Goal: Information Seeking & Learning: Learn about a topic

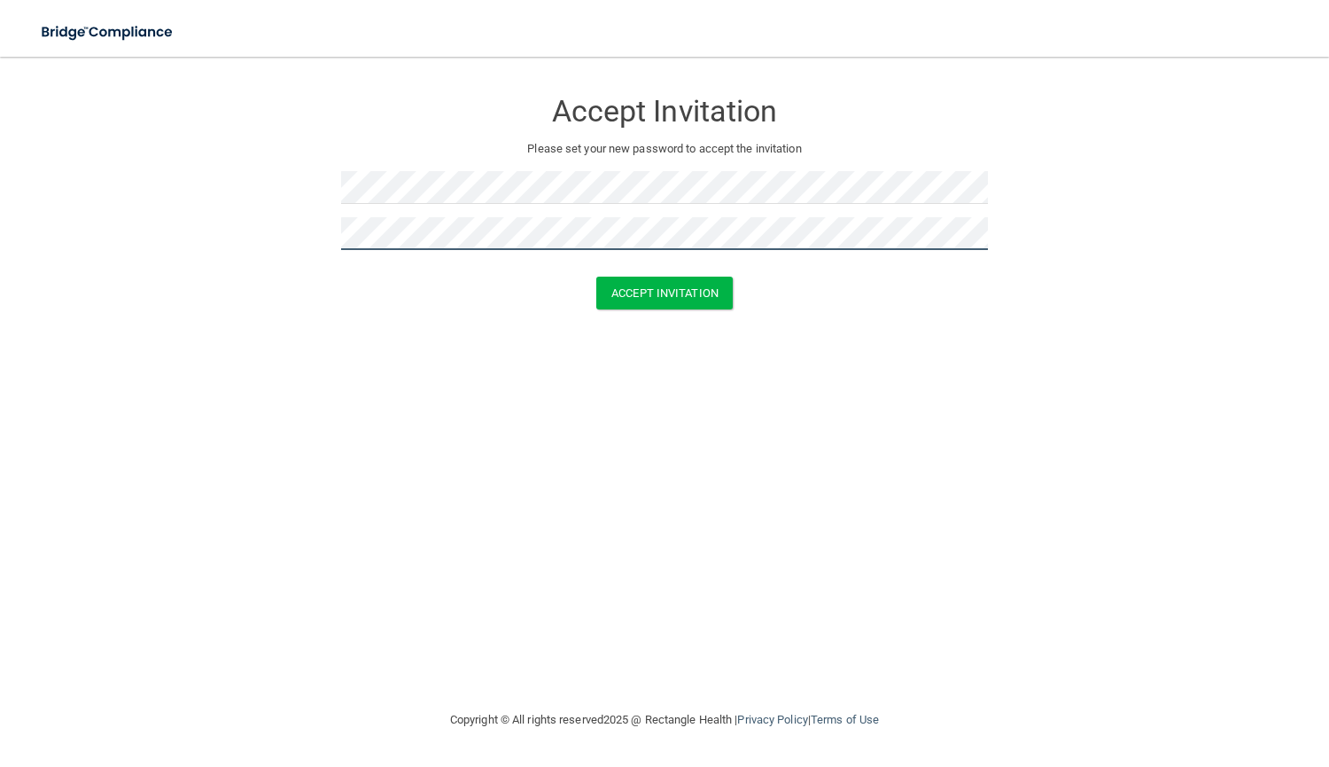
click at [596, 277] on button "Accept Invitation" at bounding box center [664, 293] width 136 height 33
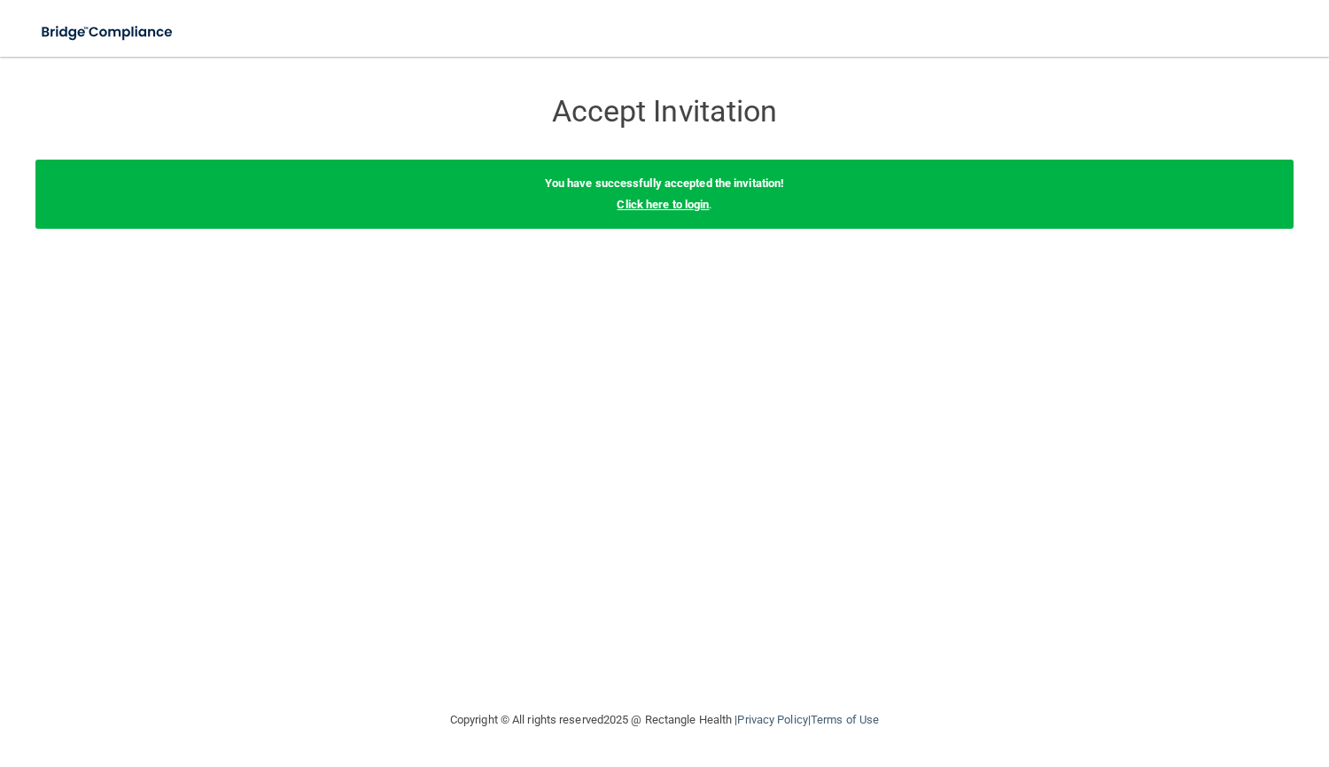
click at [648, 202] on link "Click here to login" at bounding box center [663, 204] width 92 height 13
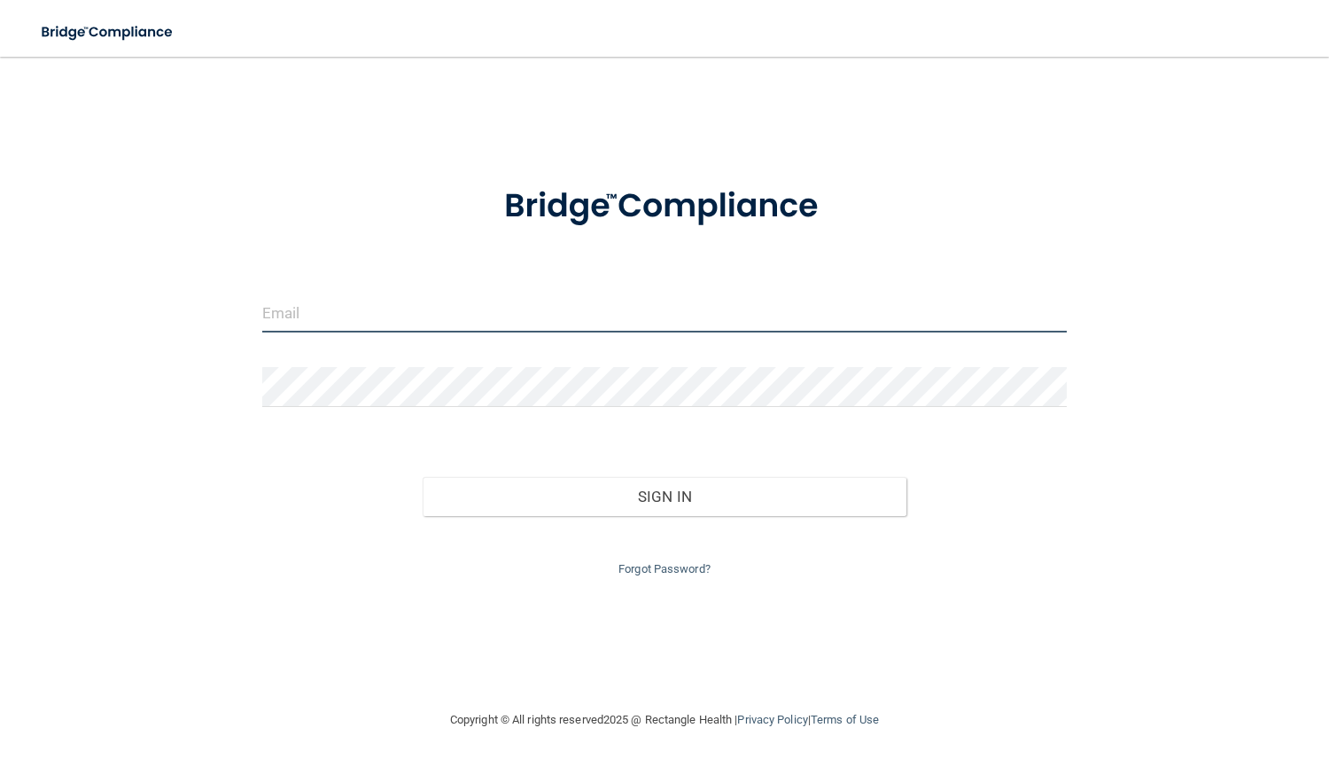
click at [780, 311] on input "email" at bounding box center [665, 312] width 806 height 40
type input "[EMAIL_ADDRESS][DOMAIN_NAME]"
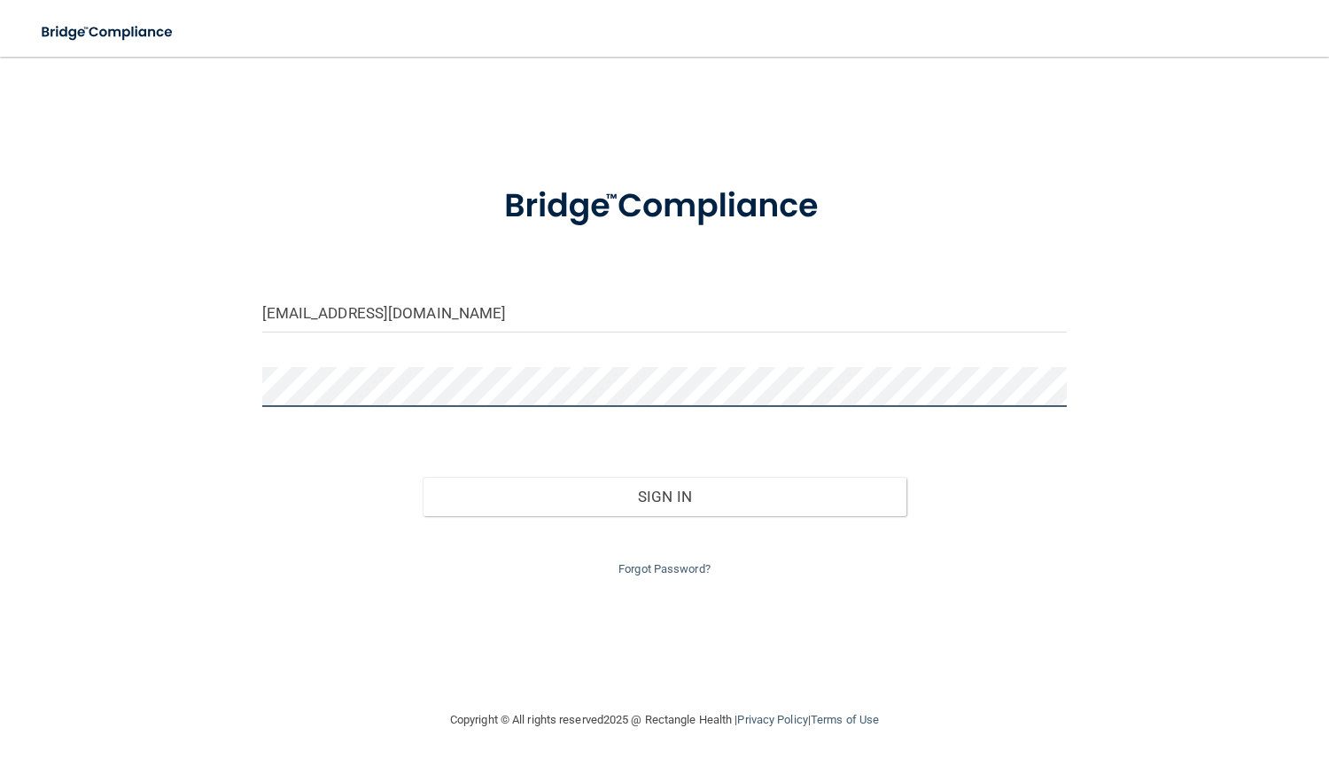
click at [423, 477] on button "Sign In" at bounding box center [664, 496] width 483 height 39
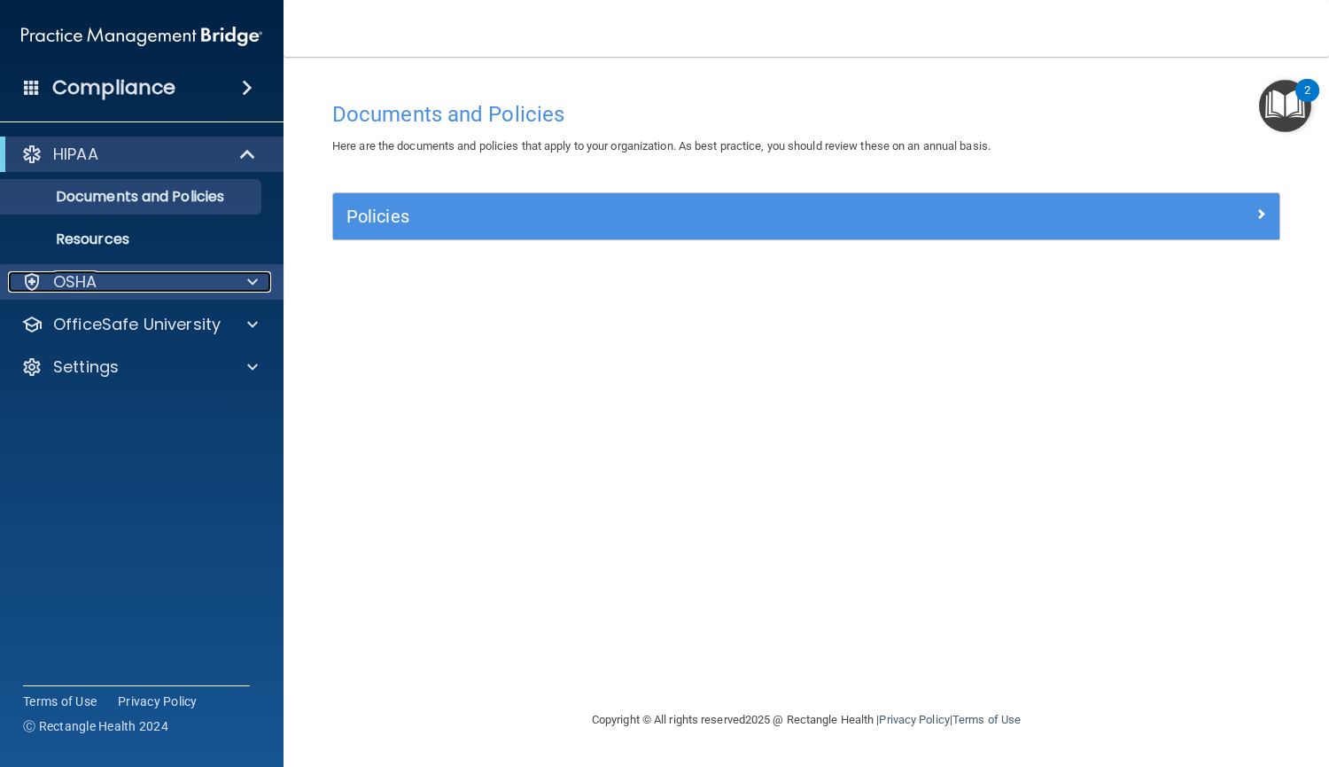
click at [243, 277] on div at bounding box center [250, 281] width 44 height 21
click at [246, 173] on ul "Documents and Policies Report an Incident Business Associates Emergency Plannin…" at bounding box center [142, 214] width 321 height 85
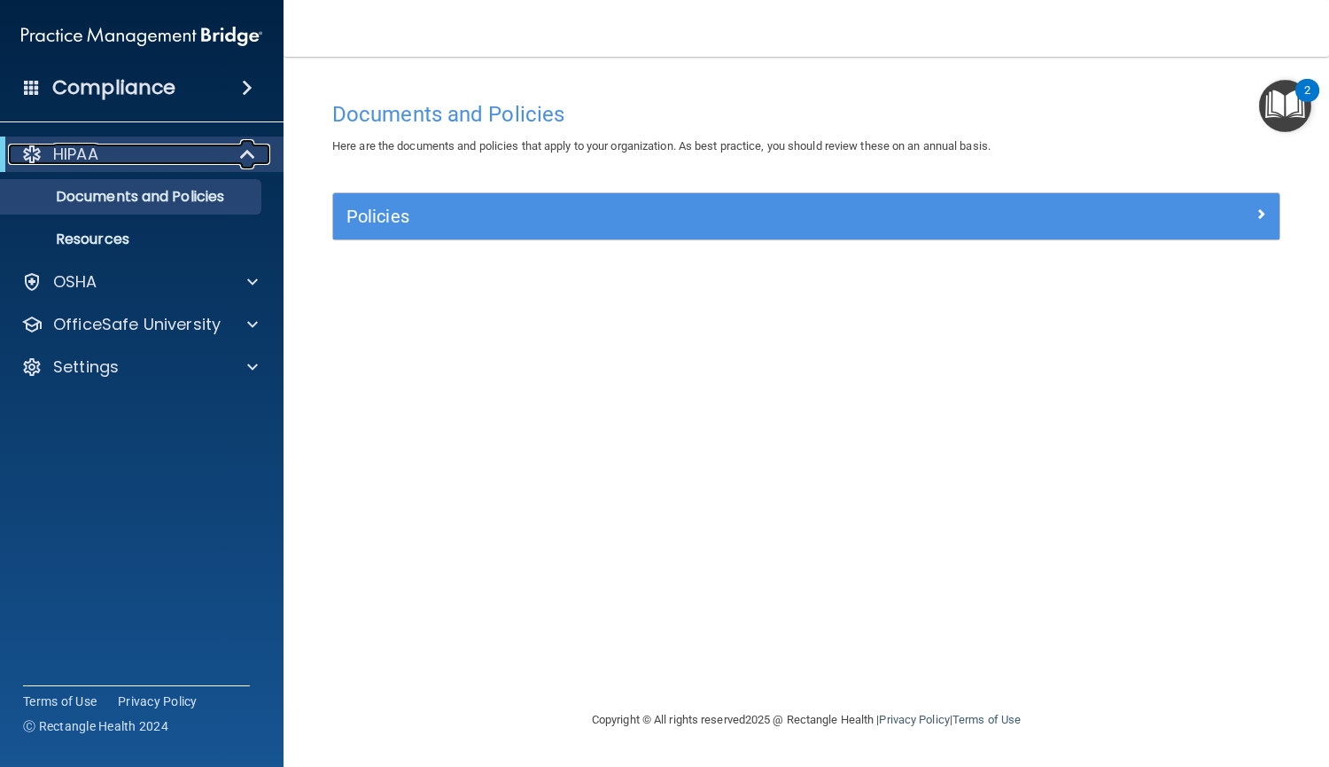
click at [248, 159] on span at bounding box center [249, 154] width 15 height 21
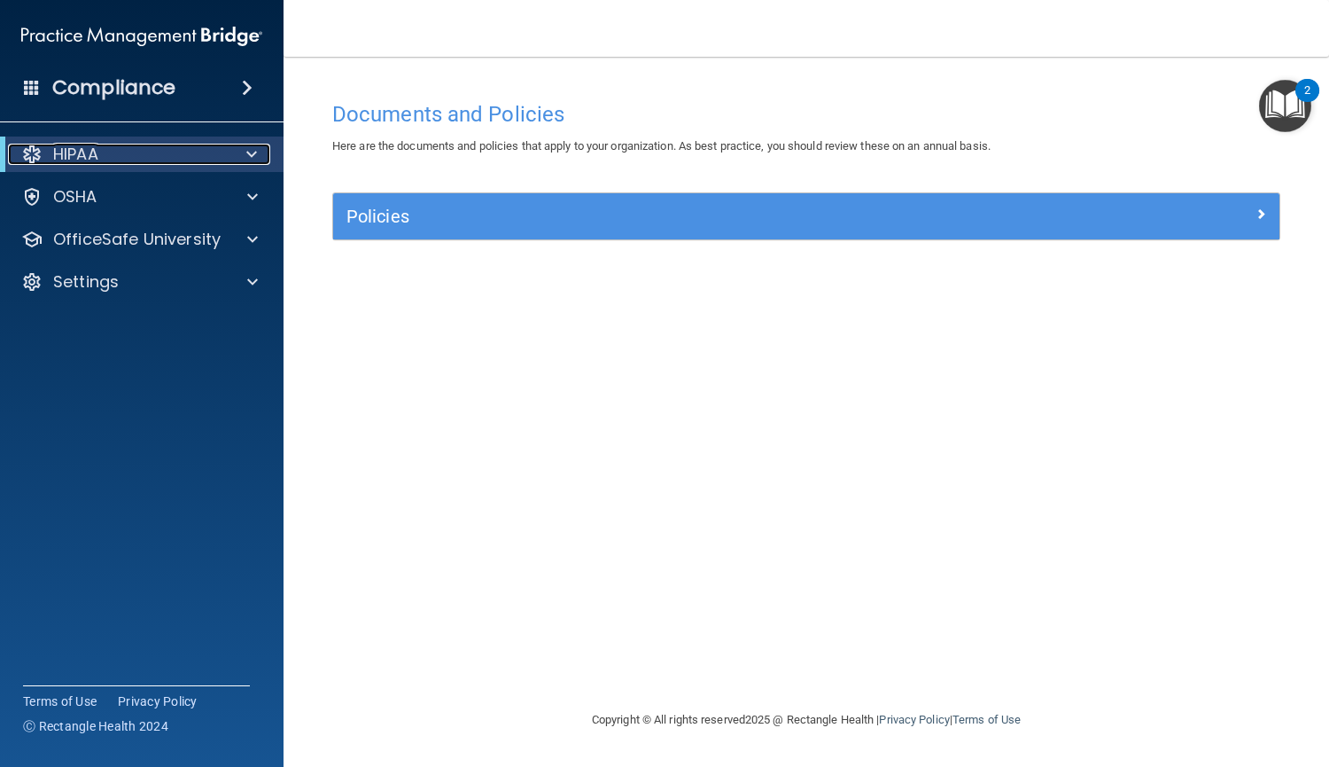
click at [248, 159] on span at bounding box center [251, 154] width 11 height 21
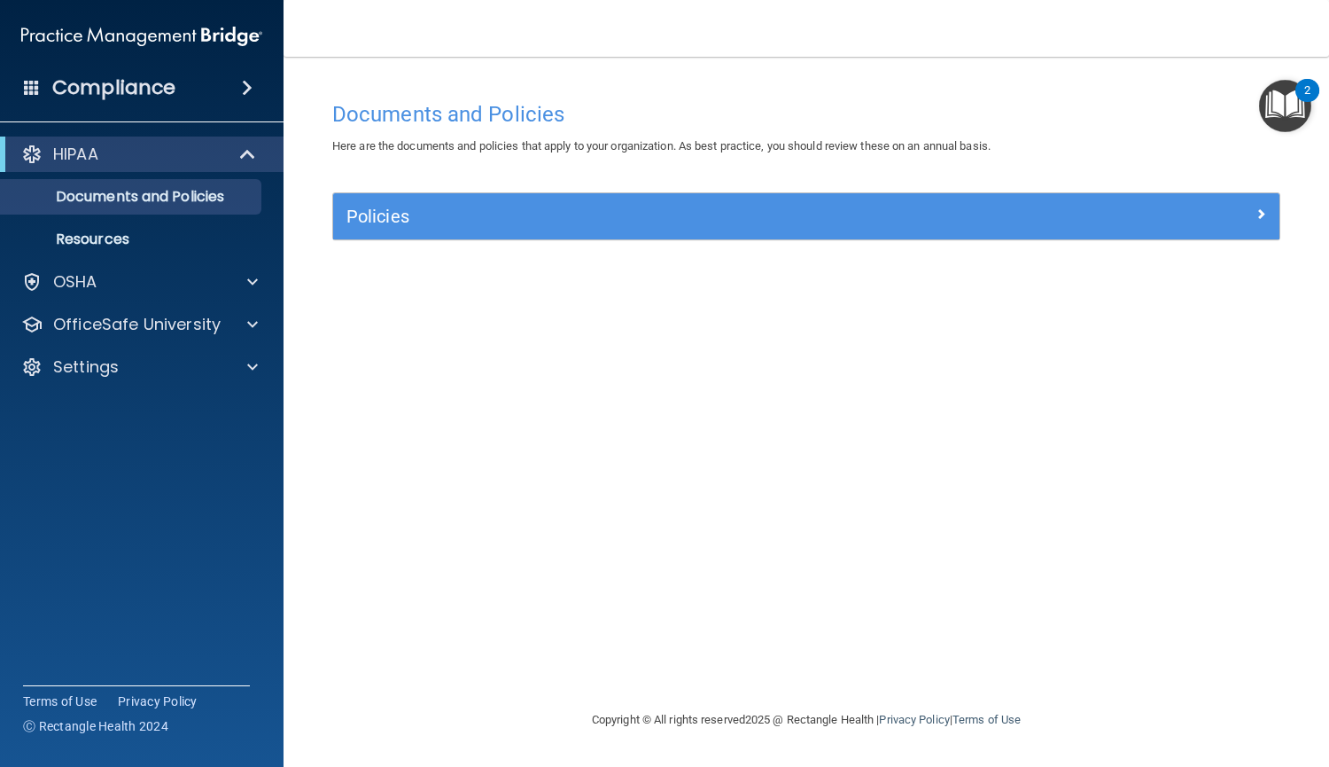
click at [245, 97] on span at bounding box center [247, 87] width 11 height 21
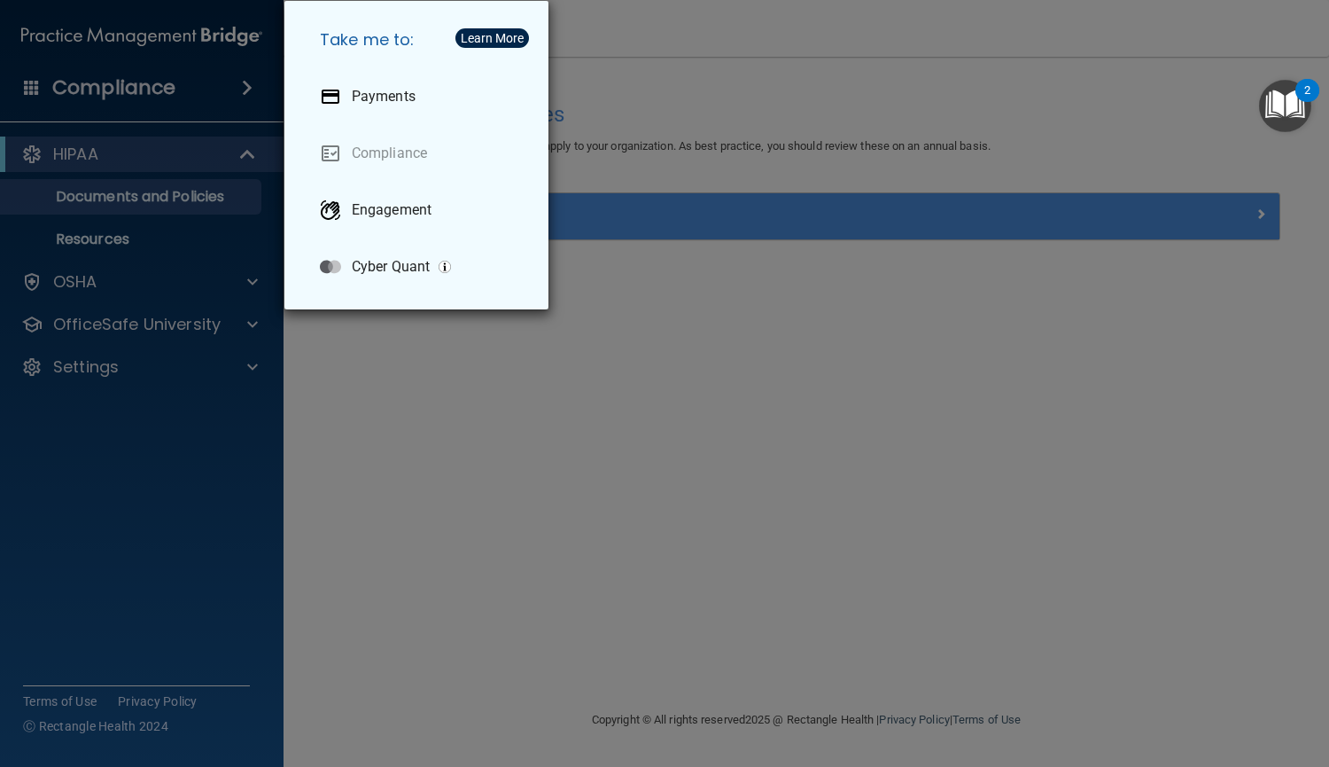
click at [371, 354] on div "Take me to: Payments Compliance Engagement Cyber Quant" at bounding box center [664, 383] width 1329 height 767
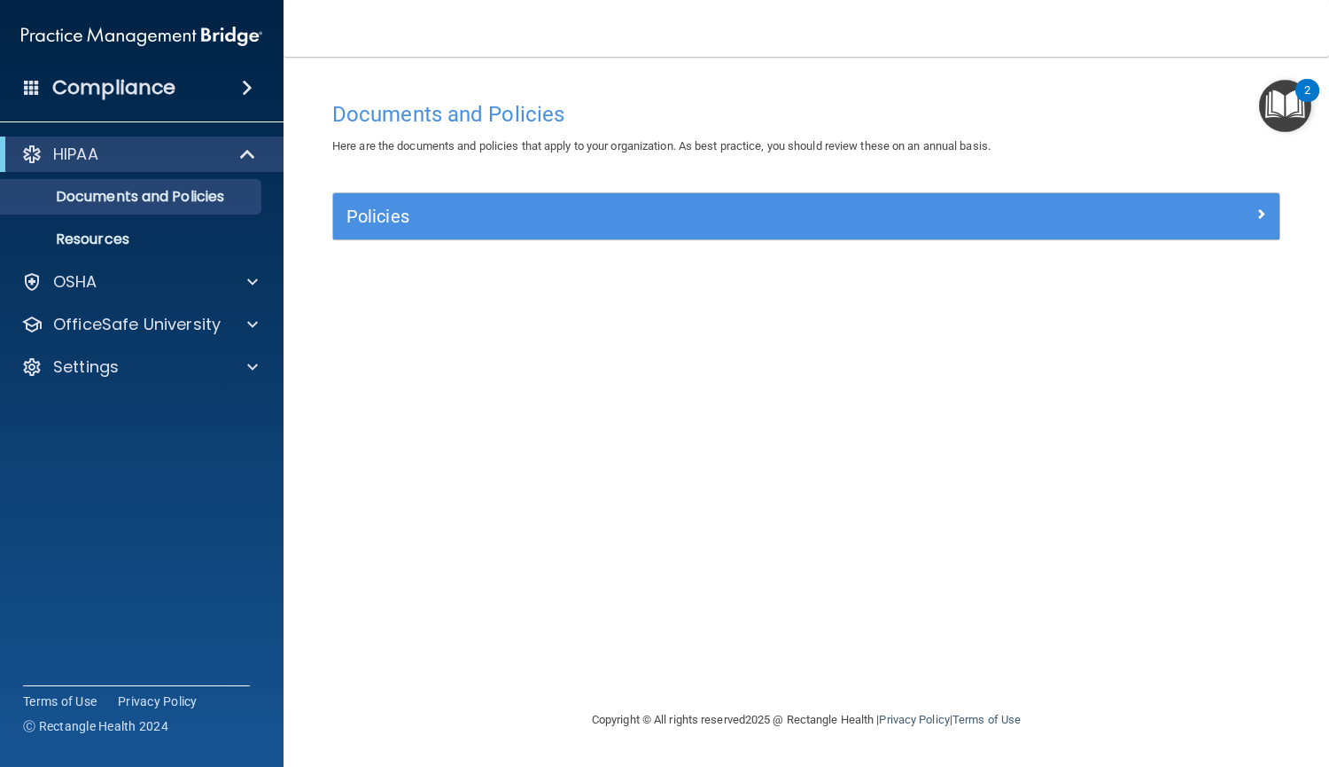
click at [1284, 99] on img "Open Resource Center, 2 new notifications" at bounding box center [1285, 106] width 52 height 52
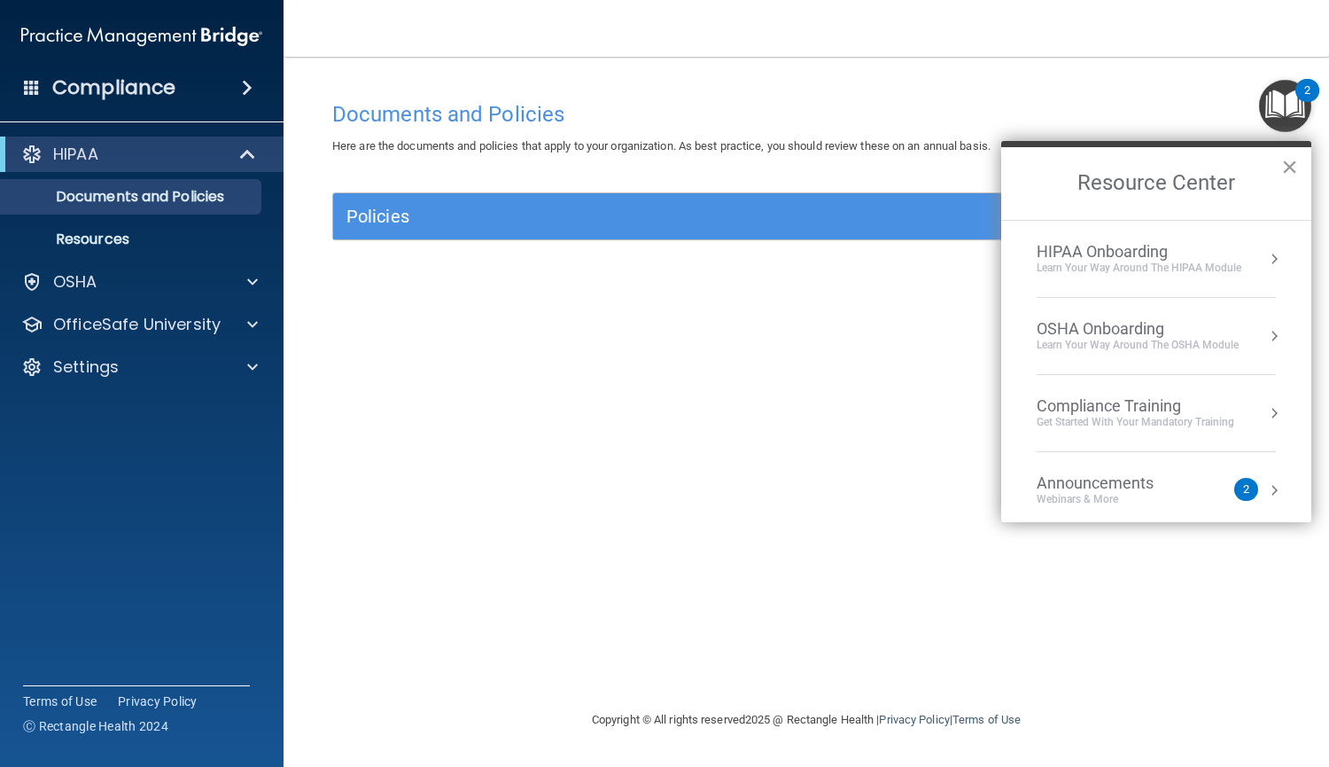
click at [1289, 169] on button "×" at bounding box center [1289, 166] width 17 height 28
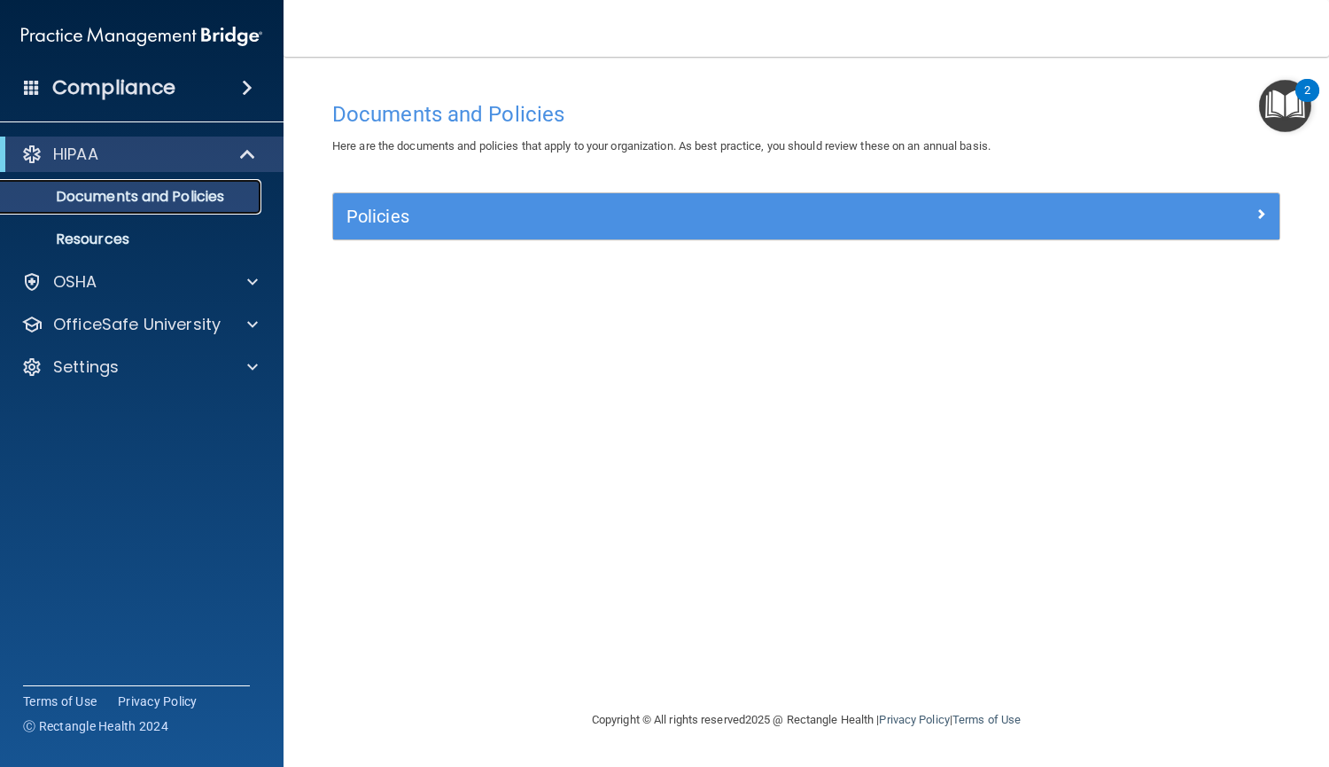
click at [179, 202] on p "Documents and Policies" at bounding box center [133, 197] width 242 height 18
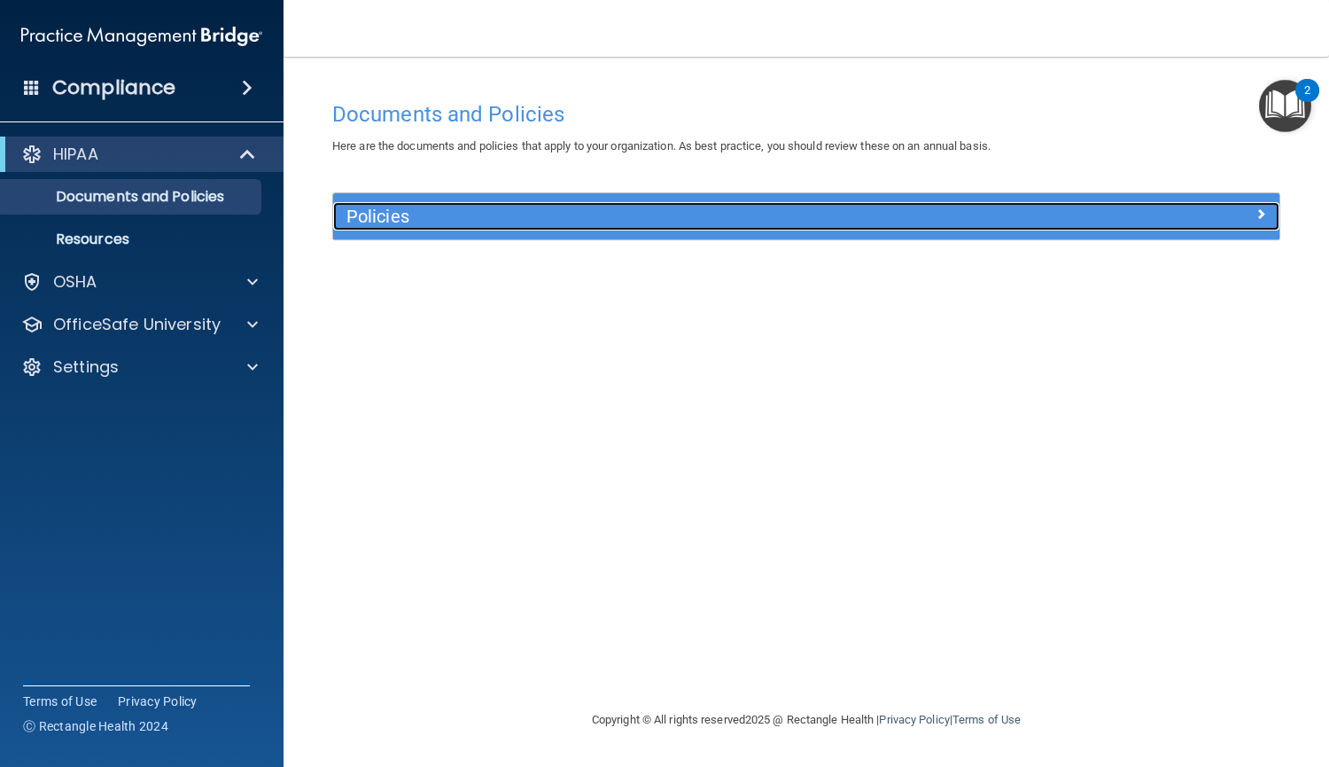
click at [441, 213] on h5 "Policies" at bounding box center [688, 215] width 683 height 19
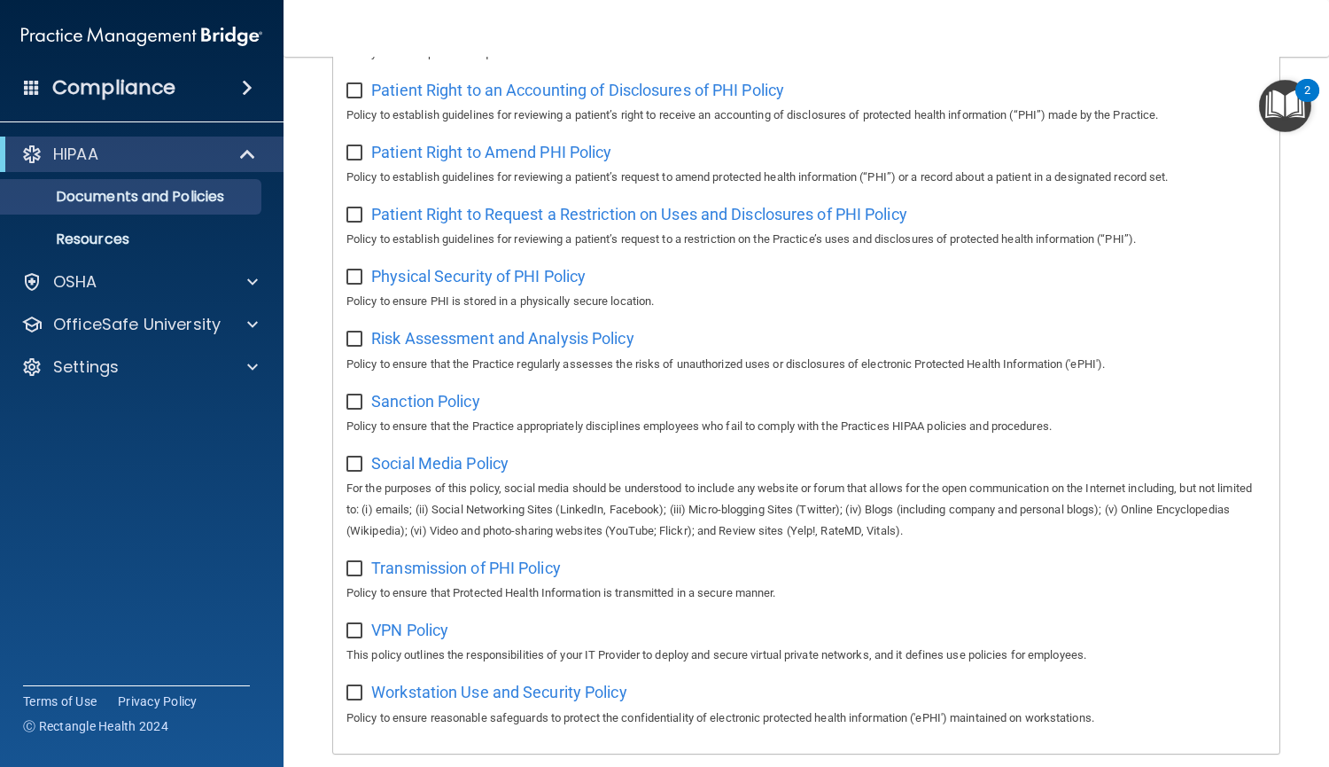
scroll to position [1044, 0]
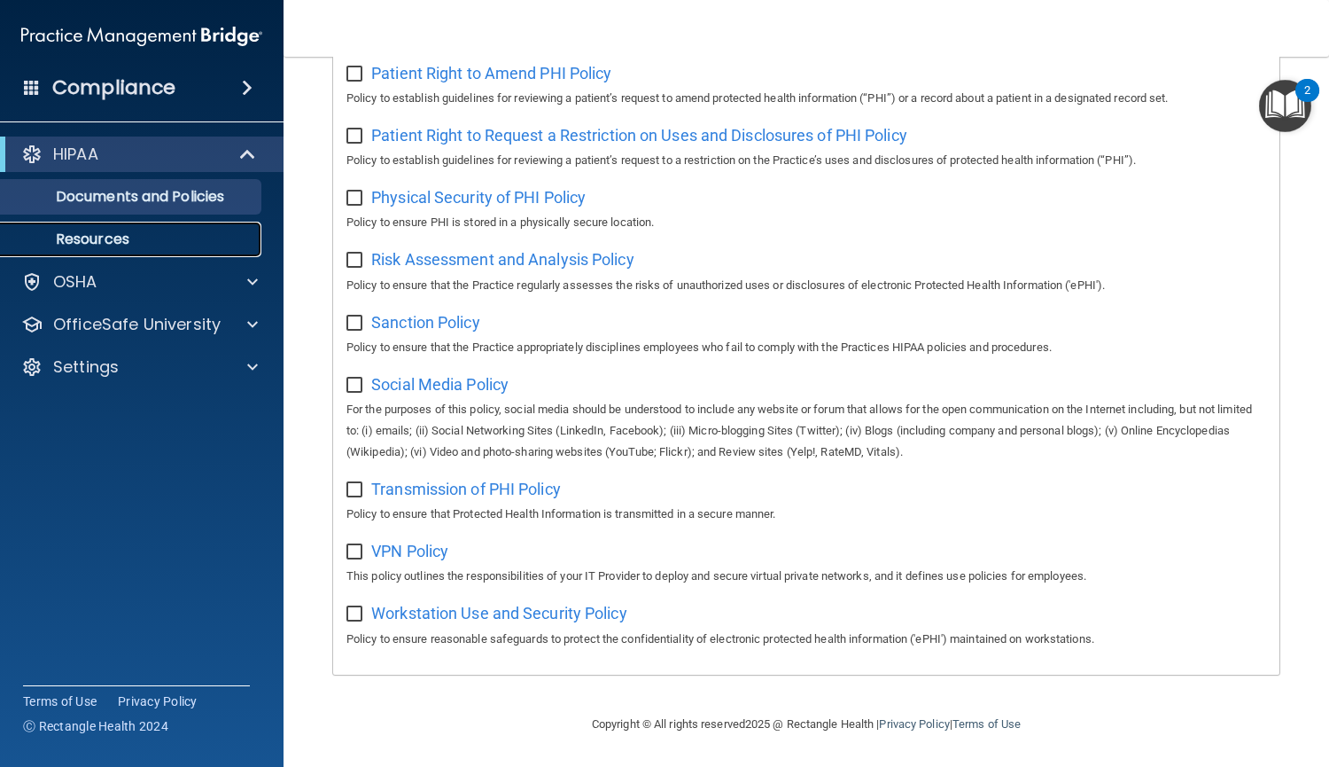
click at [202, 225] on link "Resources" at bounding box center [121, 239] width 279 height 35
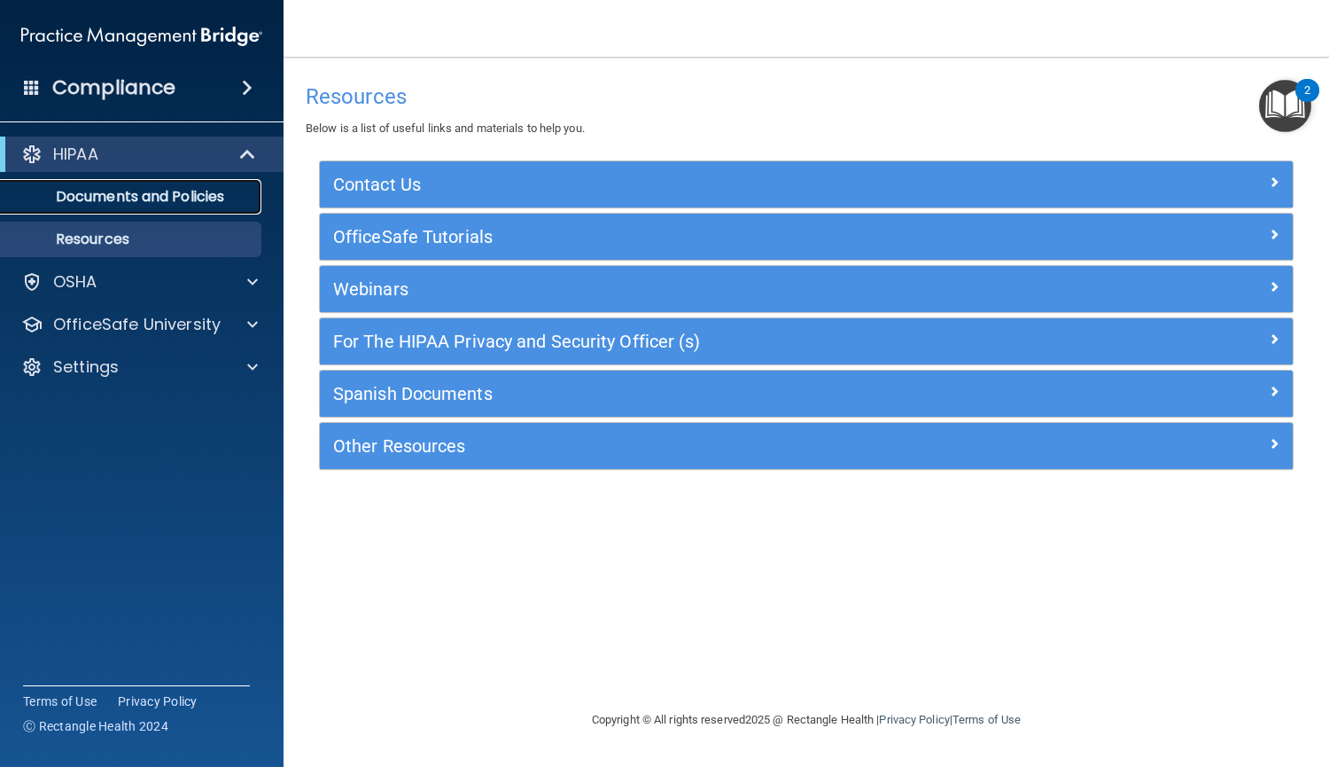
click at [222, 197] on p "Documents and Policies" at bounding box center [133, 197] width 242 height 18
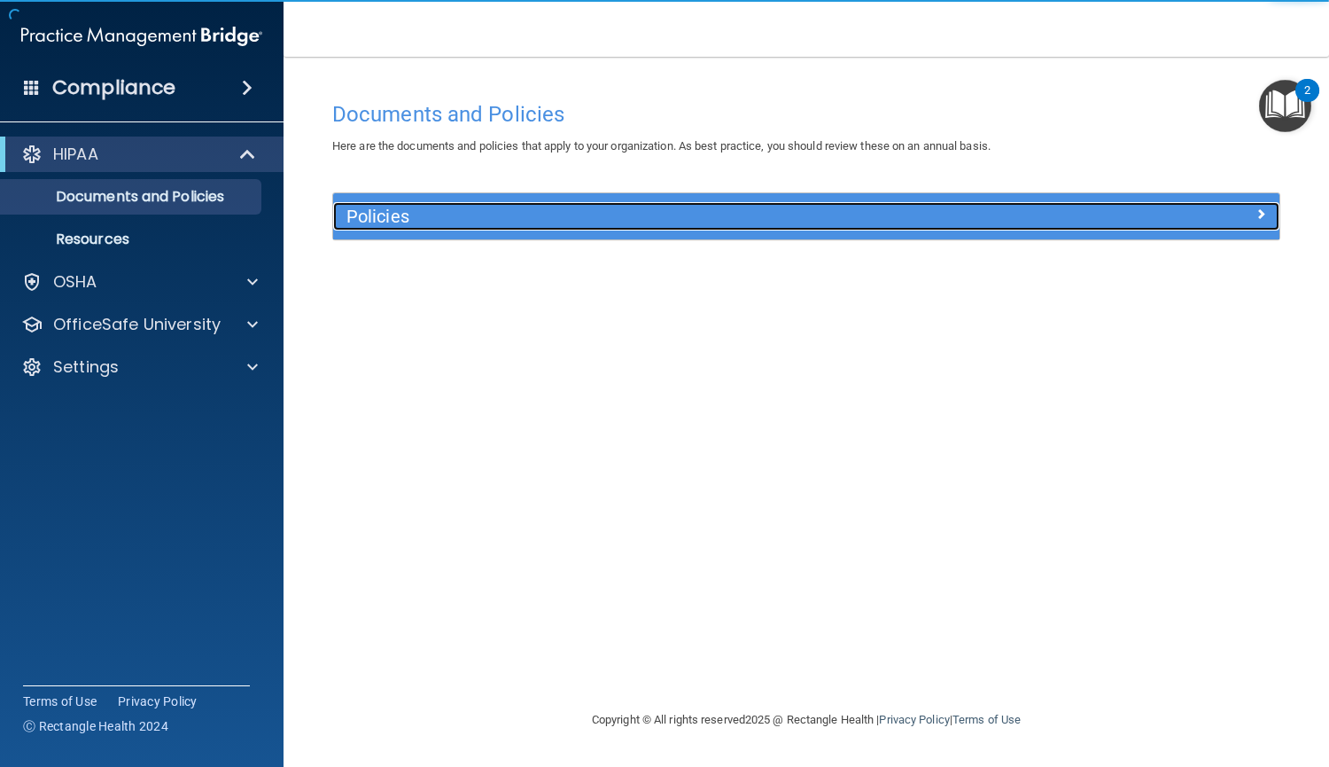
click at [357, 212] on h5 "Policies" at bounding box center [688, 215] width 683 height 19
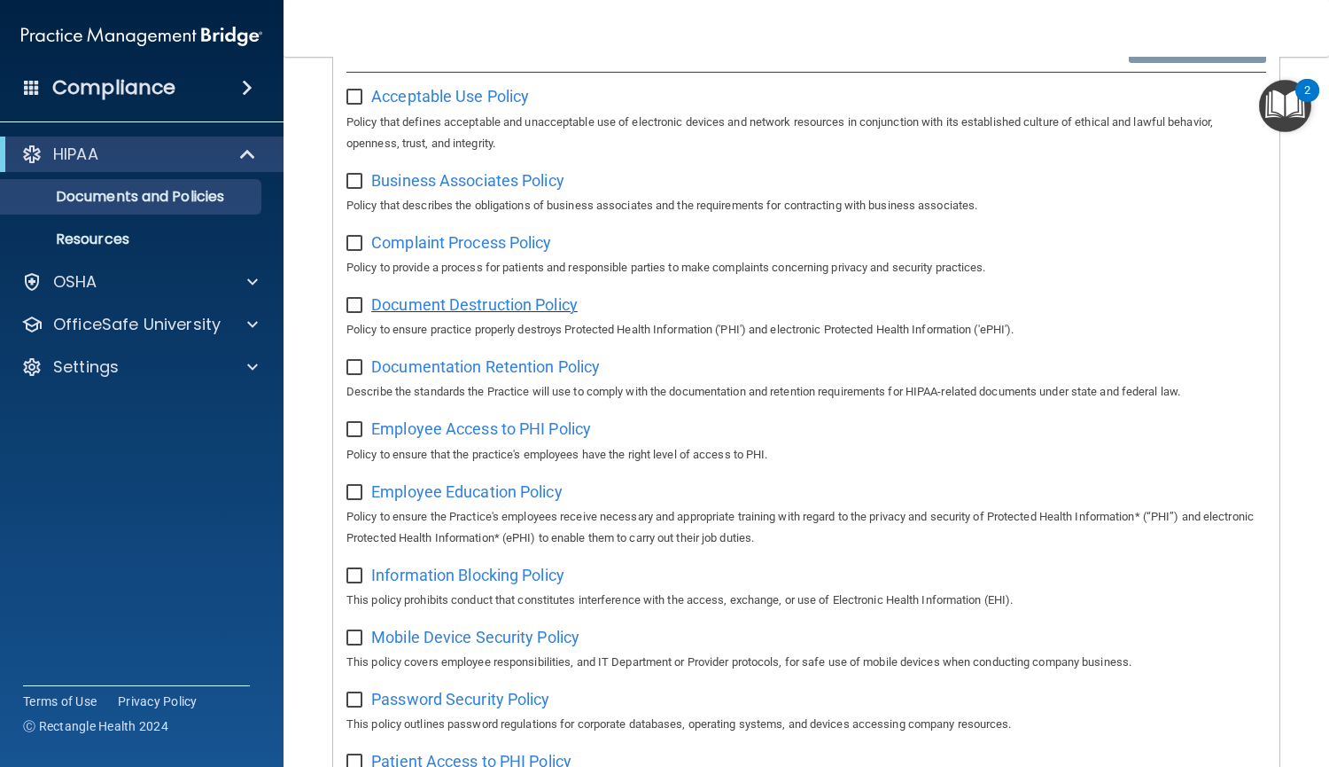
scroll to position [222, 0]
click at [1283, 97] on img "Open Resource Center, 2 new notifications" at bounding box center [1285, 106] width 52 height 52
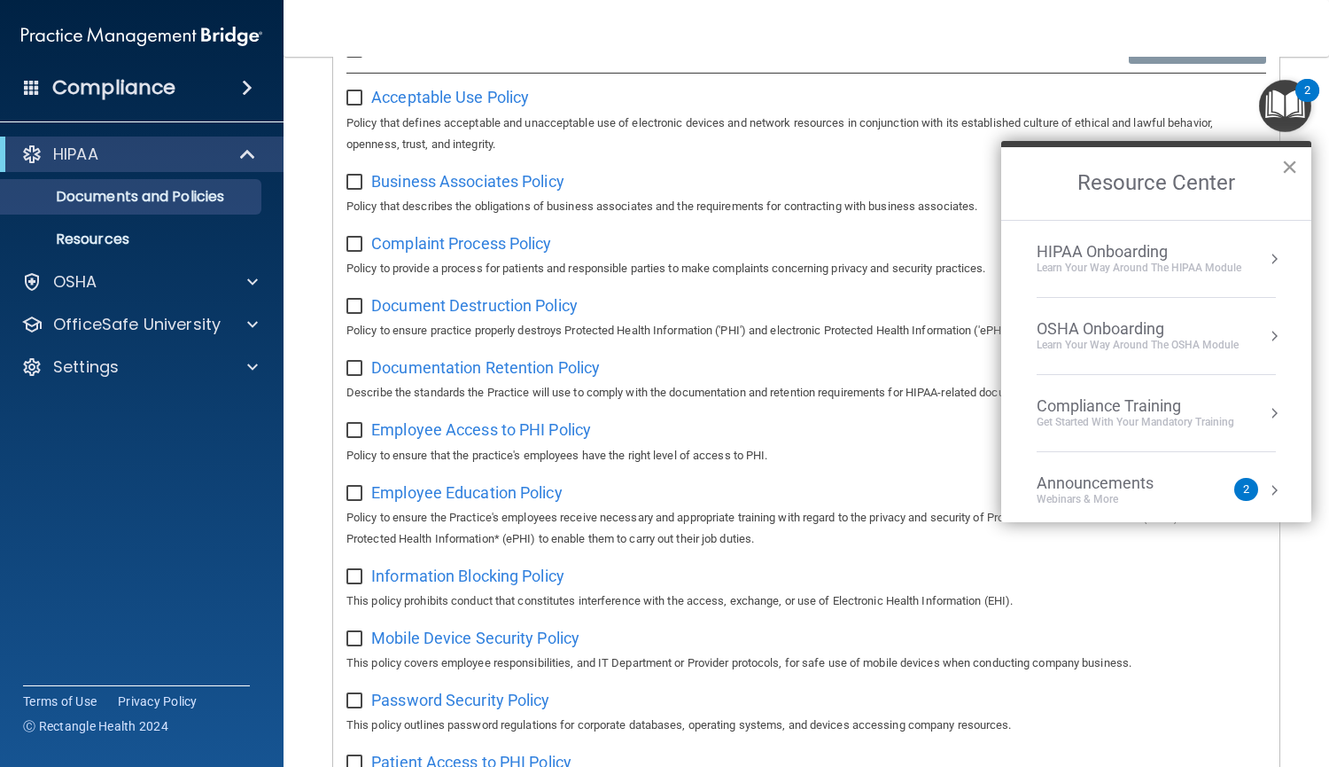
click at [1285, 169] on button "×" at bounding box center [1289, 166] width 17 height 28
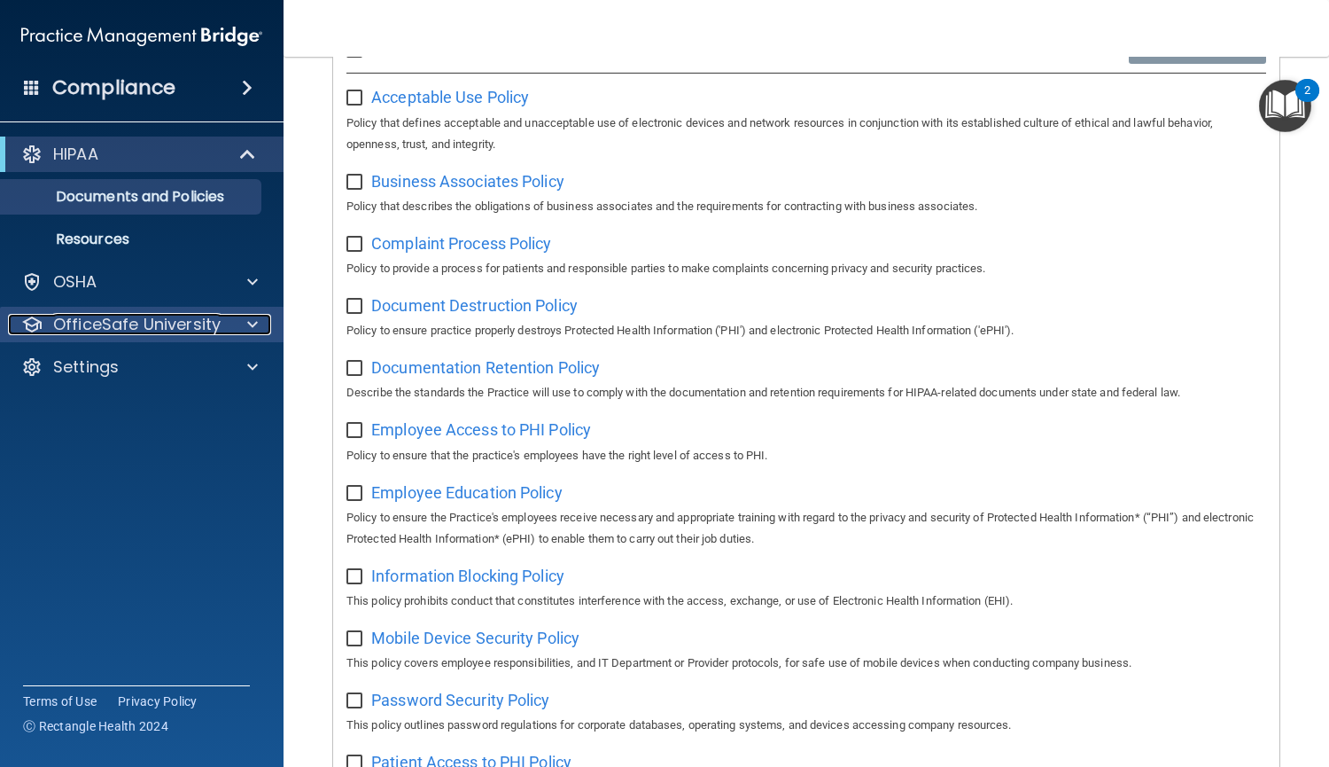
click at [115, 323] on p "OfficeSafe University" at bounding box center [136, 324] width 167 height 21
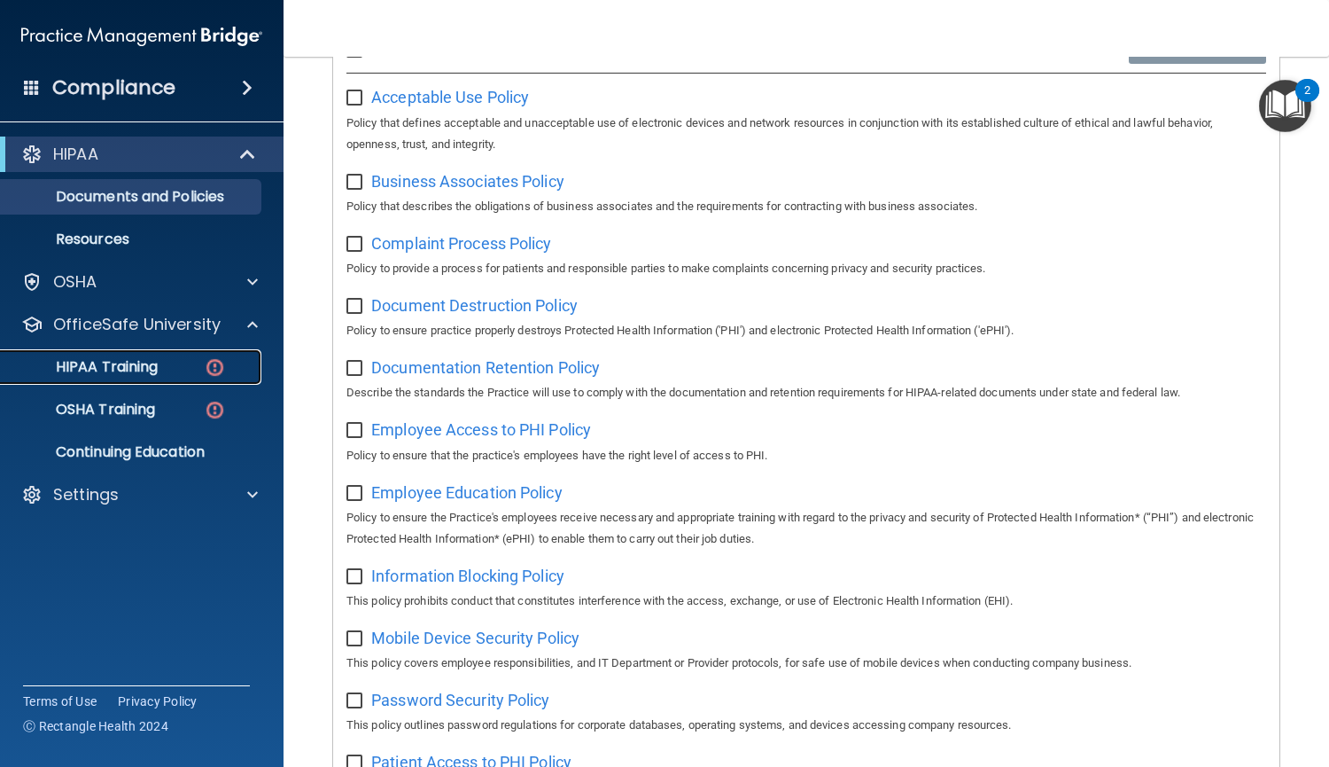
click at [121, 376] on p "HIPAA Training" at bounding box center [85, 367] width 146 height 18
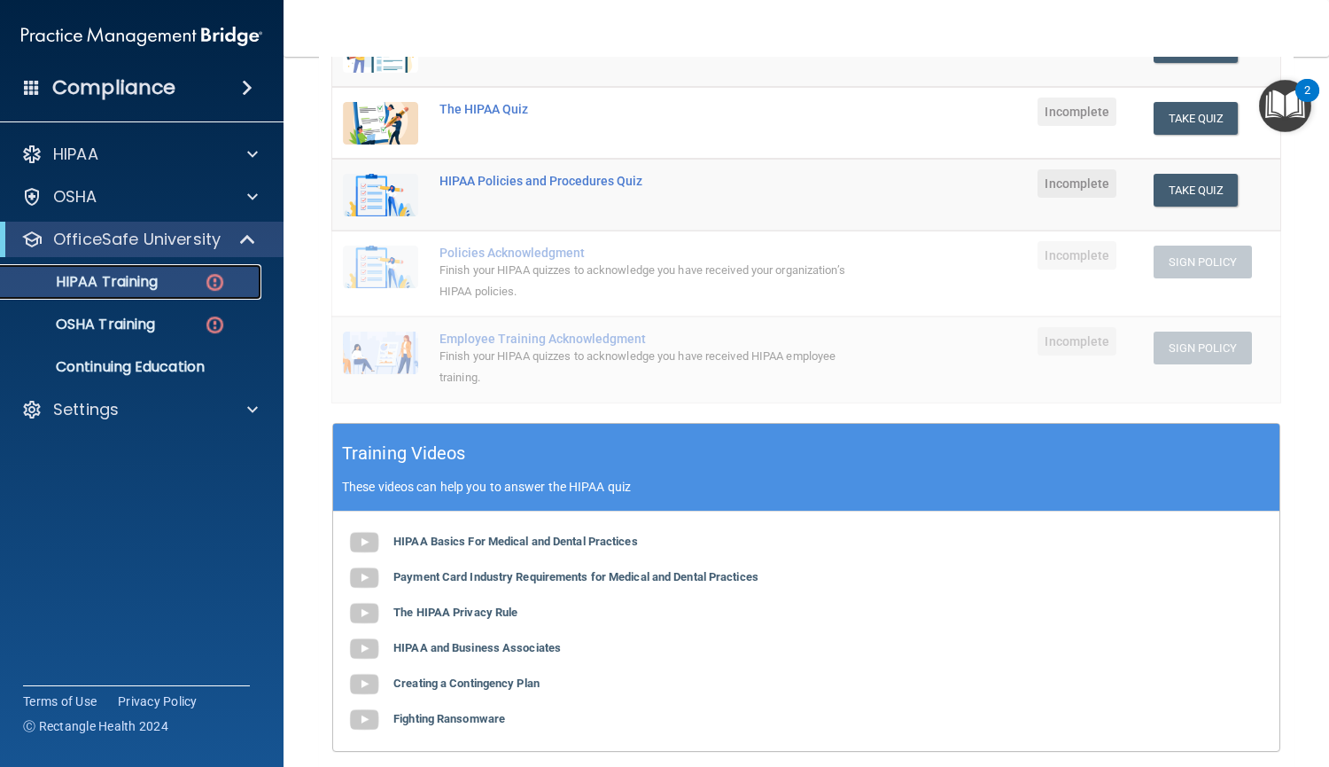
scroll to position [302, 0]
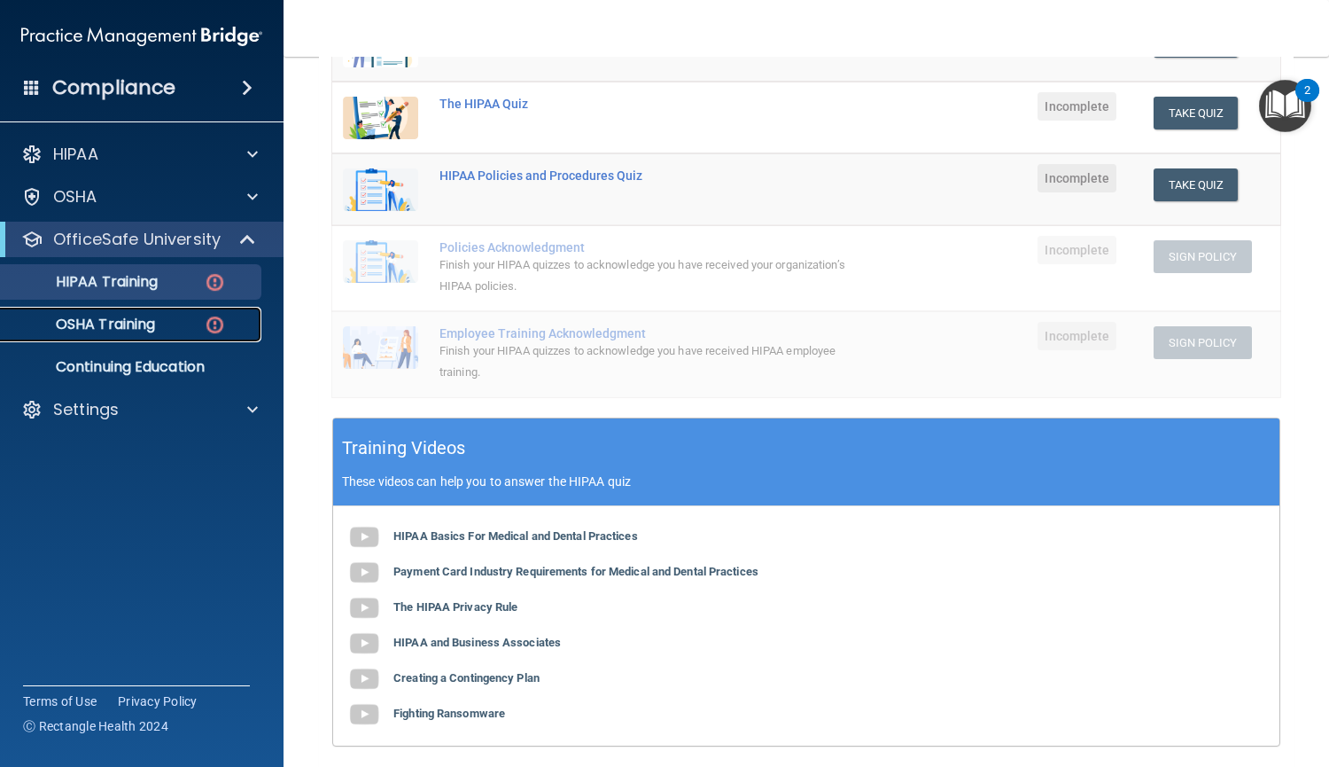
click at [135, 309] on link "OSHA Training" at bounding box center [121, 324] width 279 height 35
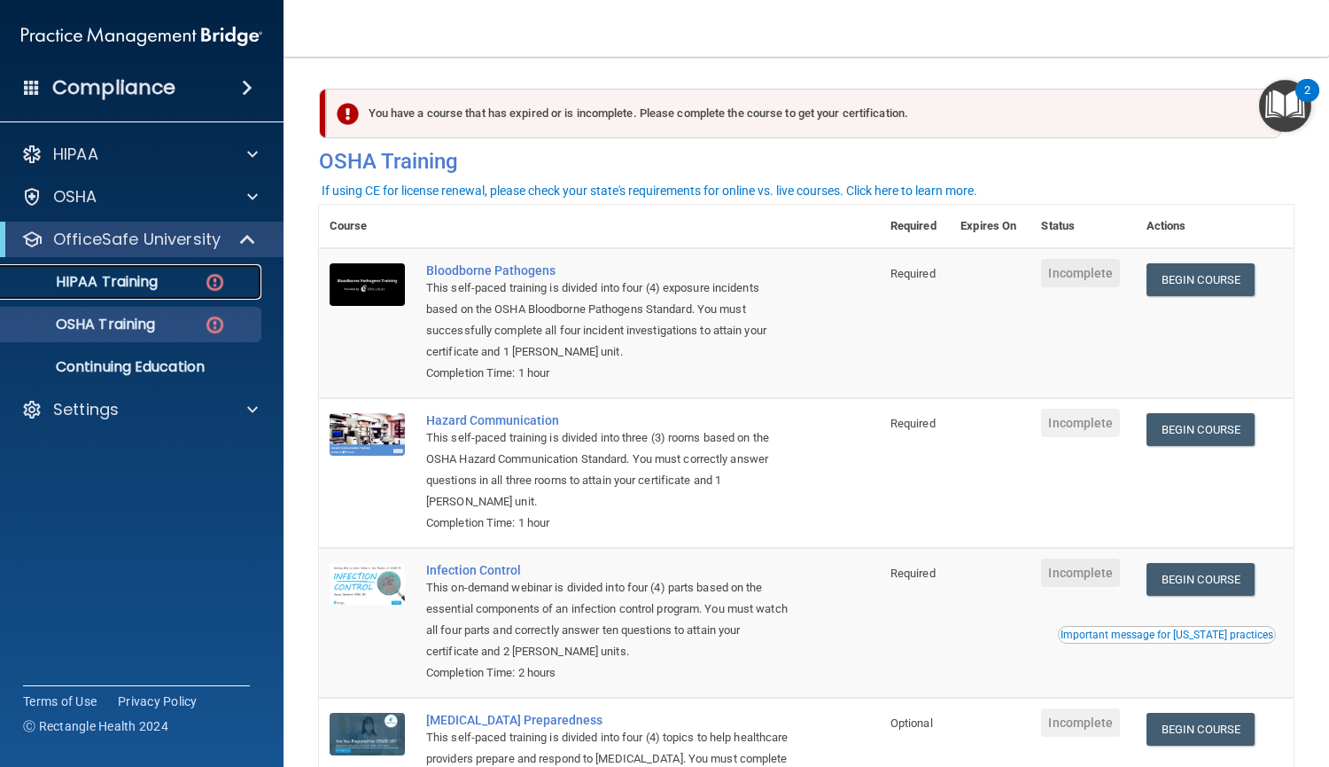
click at [175, 271] on link "HIPAA Training" at bounding box center [121, 281] width 279 height 35
